Goal: Information Seeking & Learning: Learn about a topic

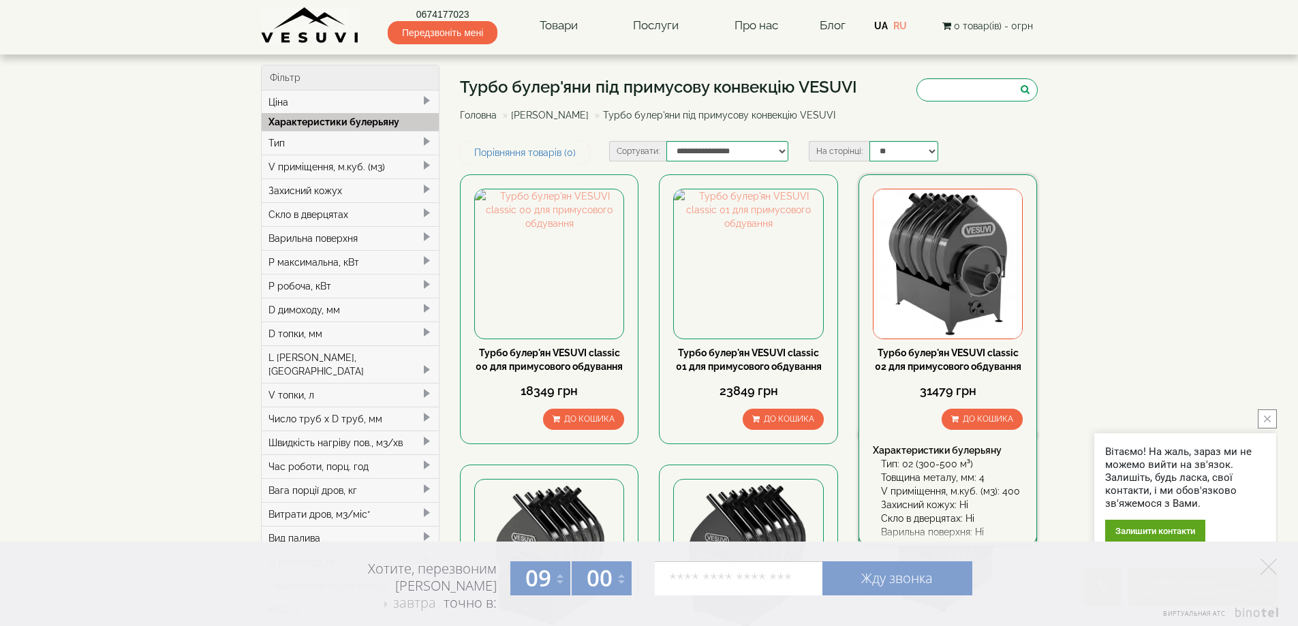
click at [1002, 251] on img at bounding box center [948, 263] width 149 height 149
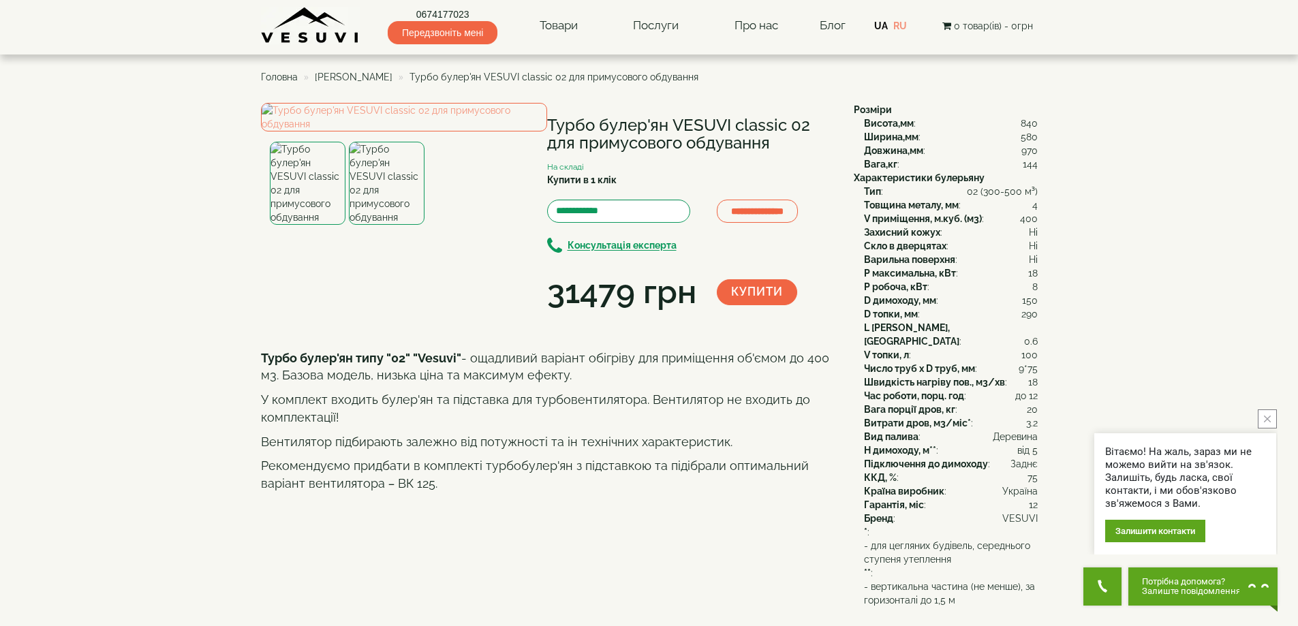
click at [380, 225] on img at bounding box center [387, 183] width 76 height 83
click at [406, 132] on img at bounding box center [404, 117] width 286 height 29
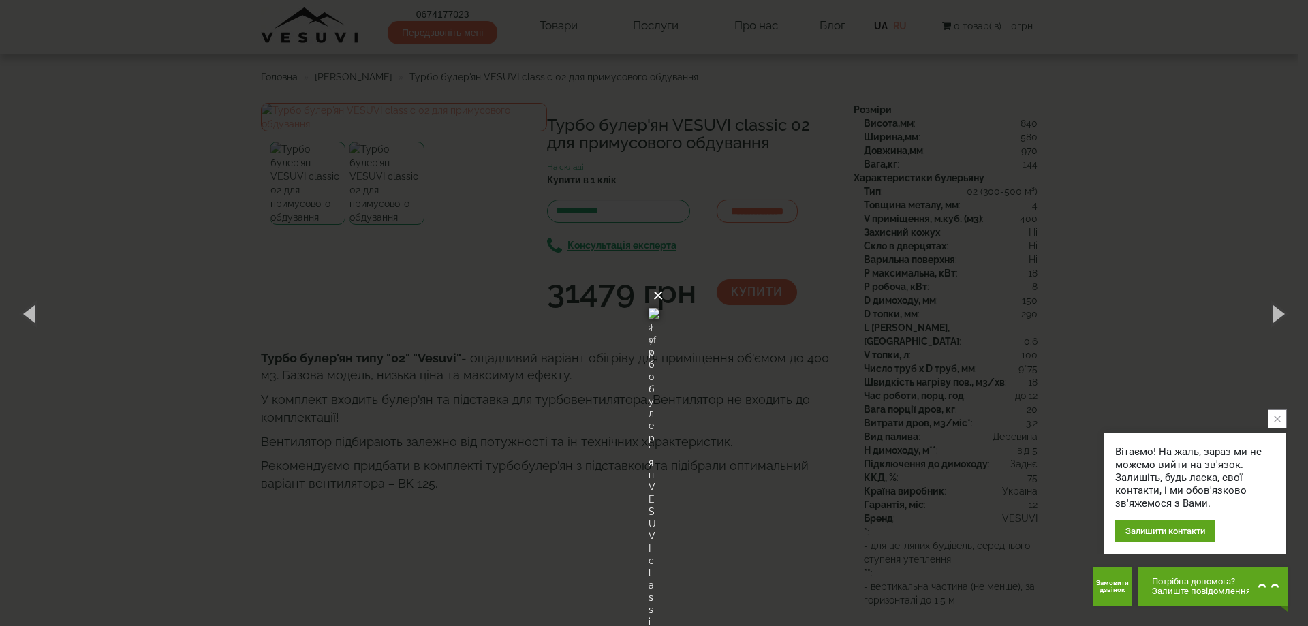
click at [664, 281] on button "×" at bounding box center [658, 296] width 11 height 30
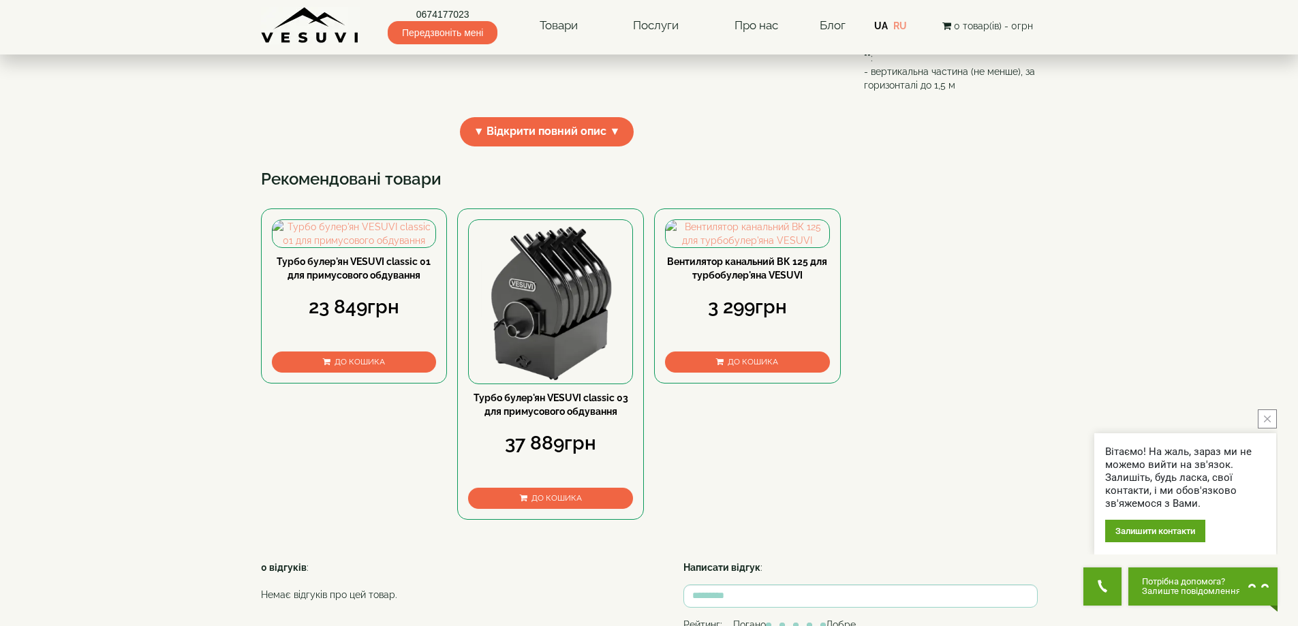
scroll to position [545, 0]
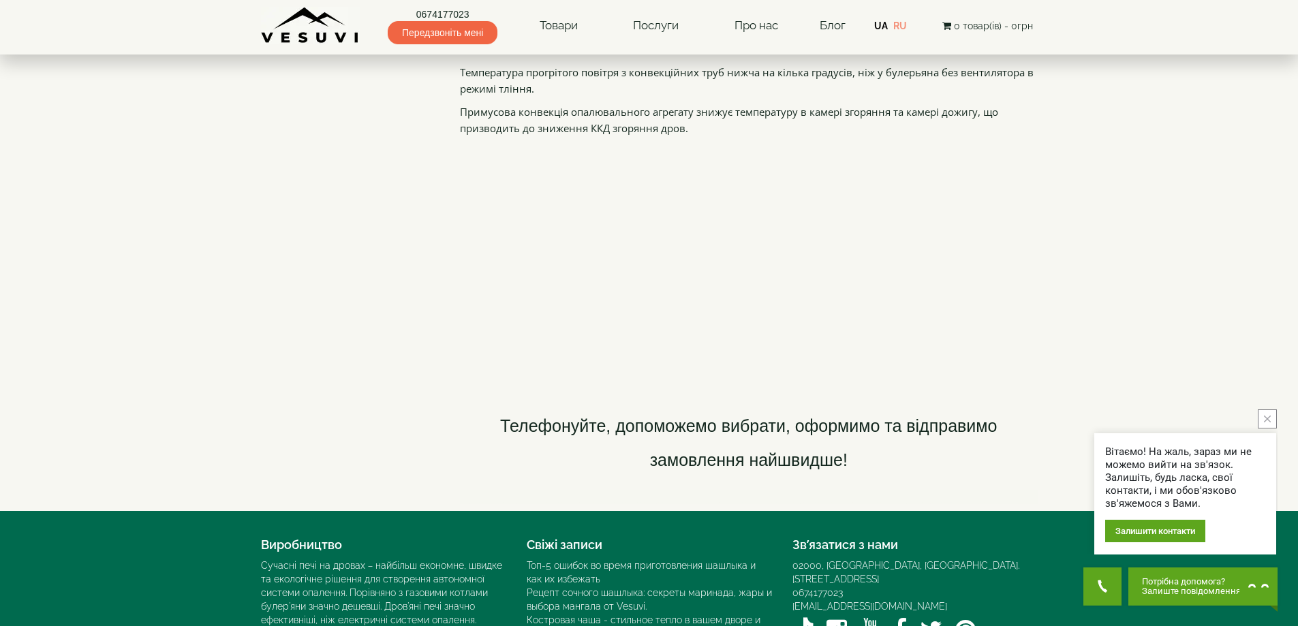
scroll to position [2043, 0]
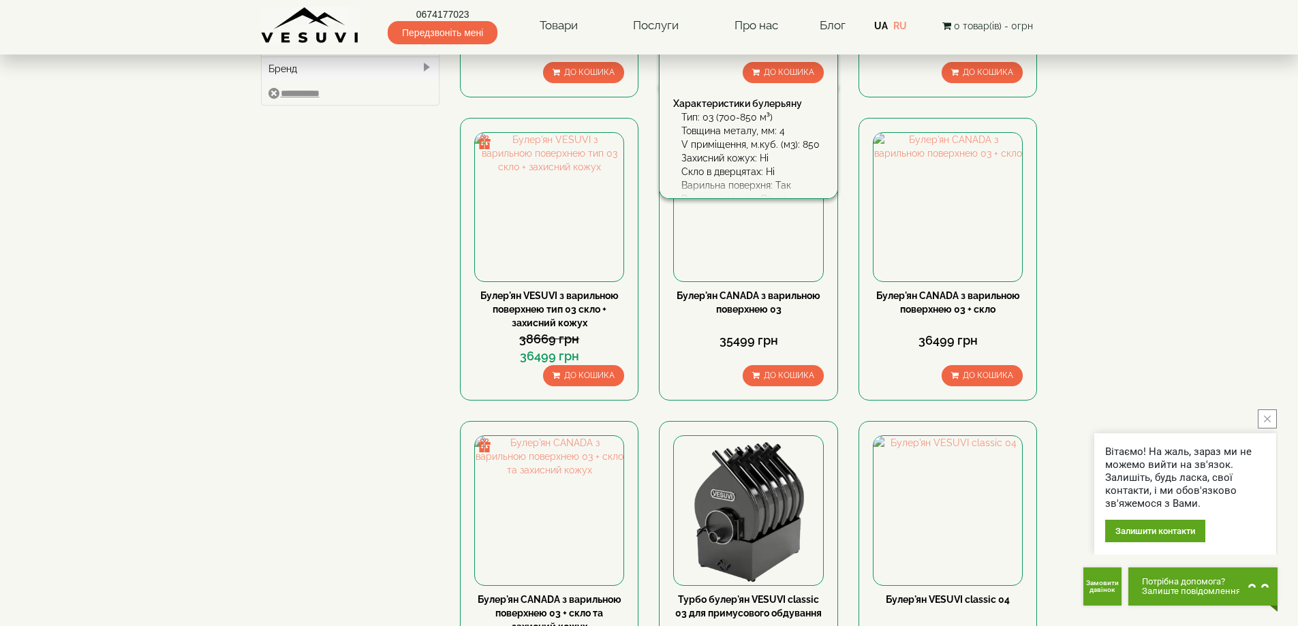
scroll to position [613, 0]
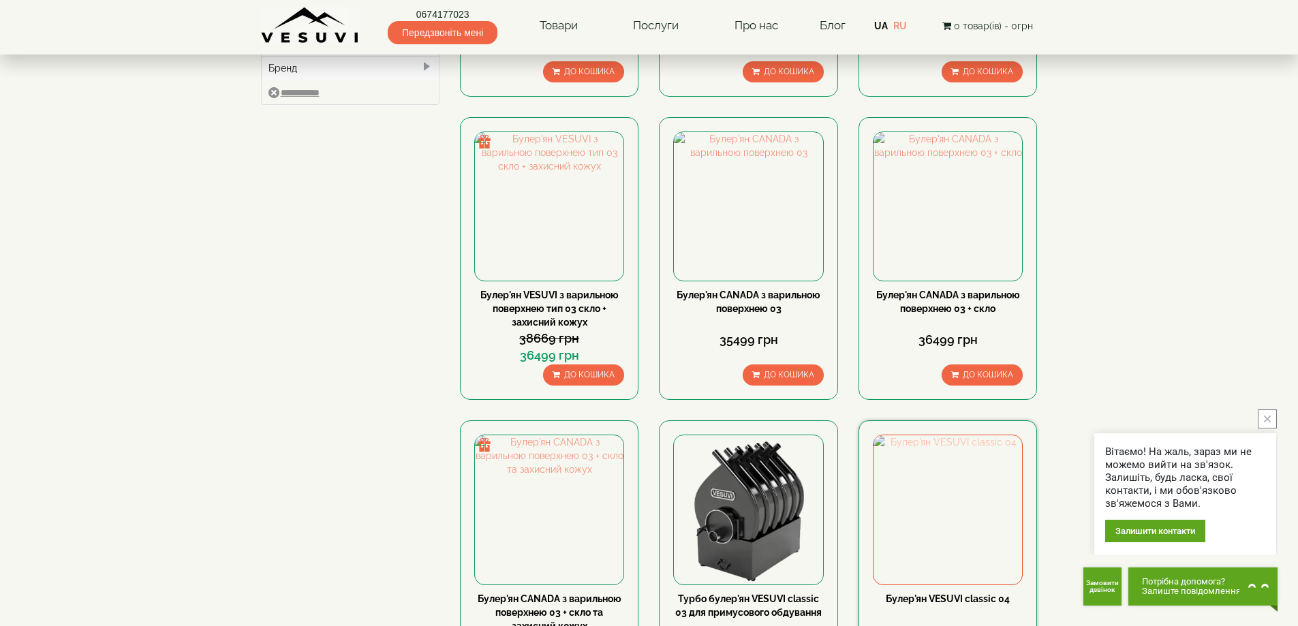
click at [957, 435] on img at bounding box center [948, 509] width 149 height 149
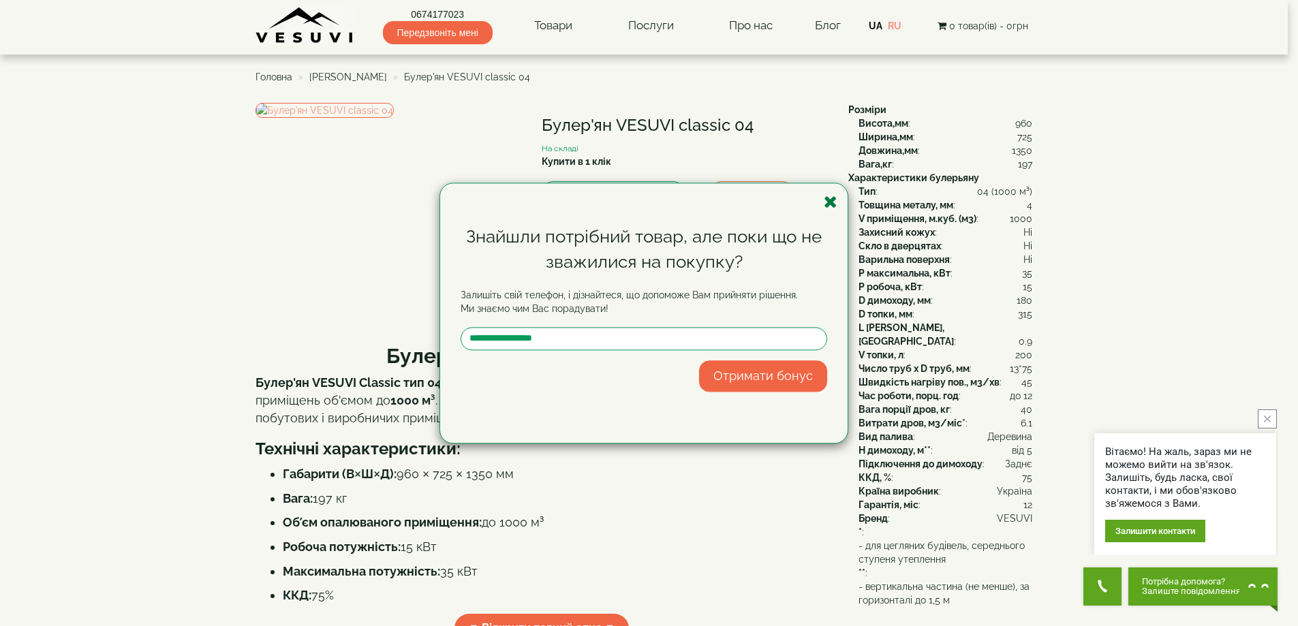
click at [831, 200] on icon "button" at bounding box center [831, 202] width 14 height 17
